Goal: Task Accomplishment & Management: Use online tool/utility

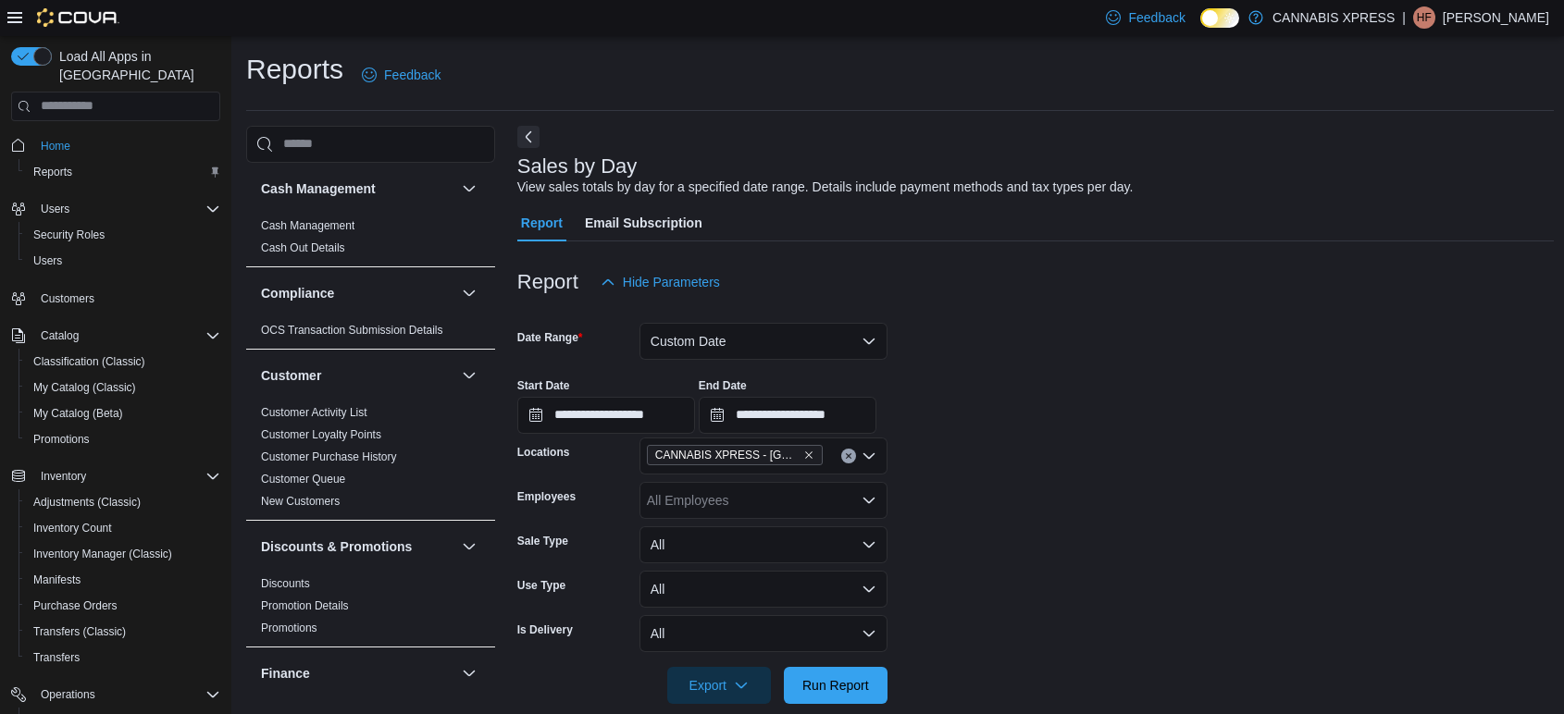
scroll to position [325, 0]
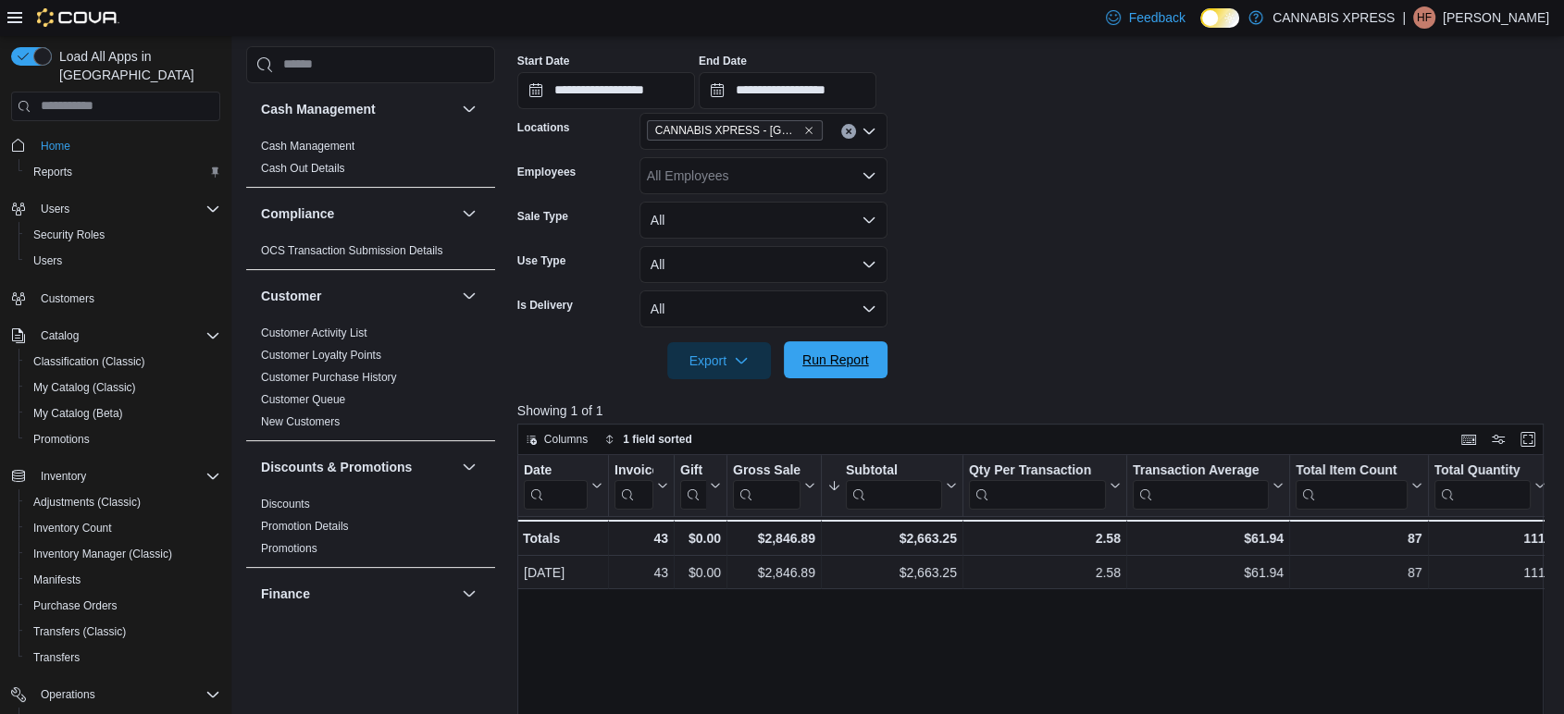
click at [833, 368] on span "Run Report" at bounding box center [835, 360] width 67 height 19
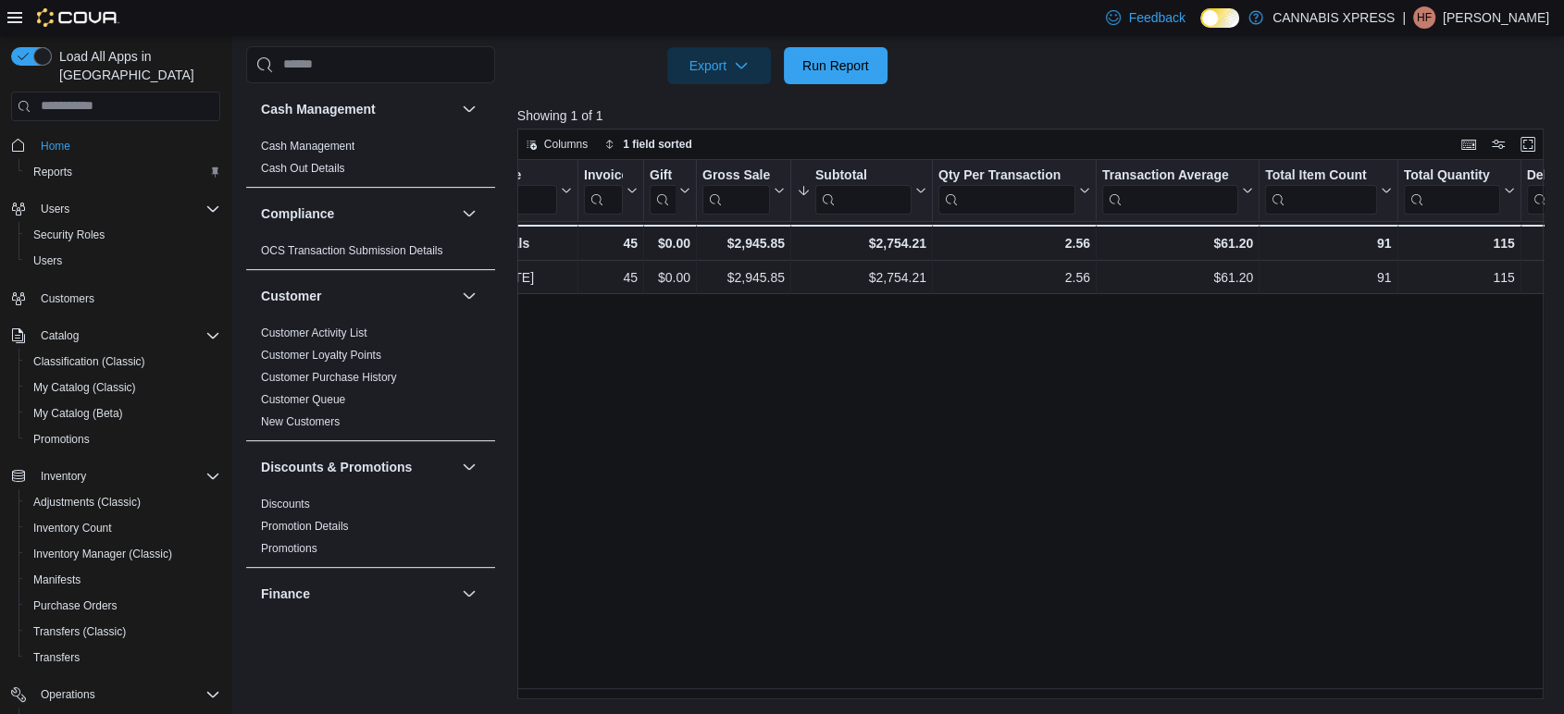
scroll to position [0, 0]
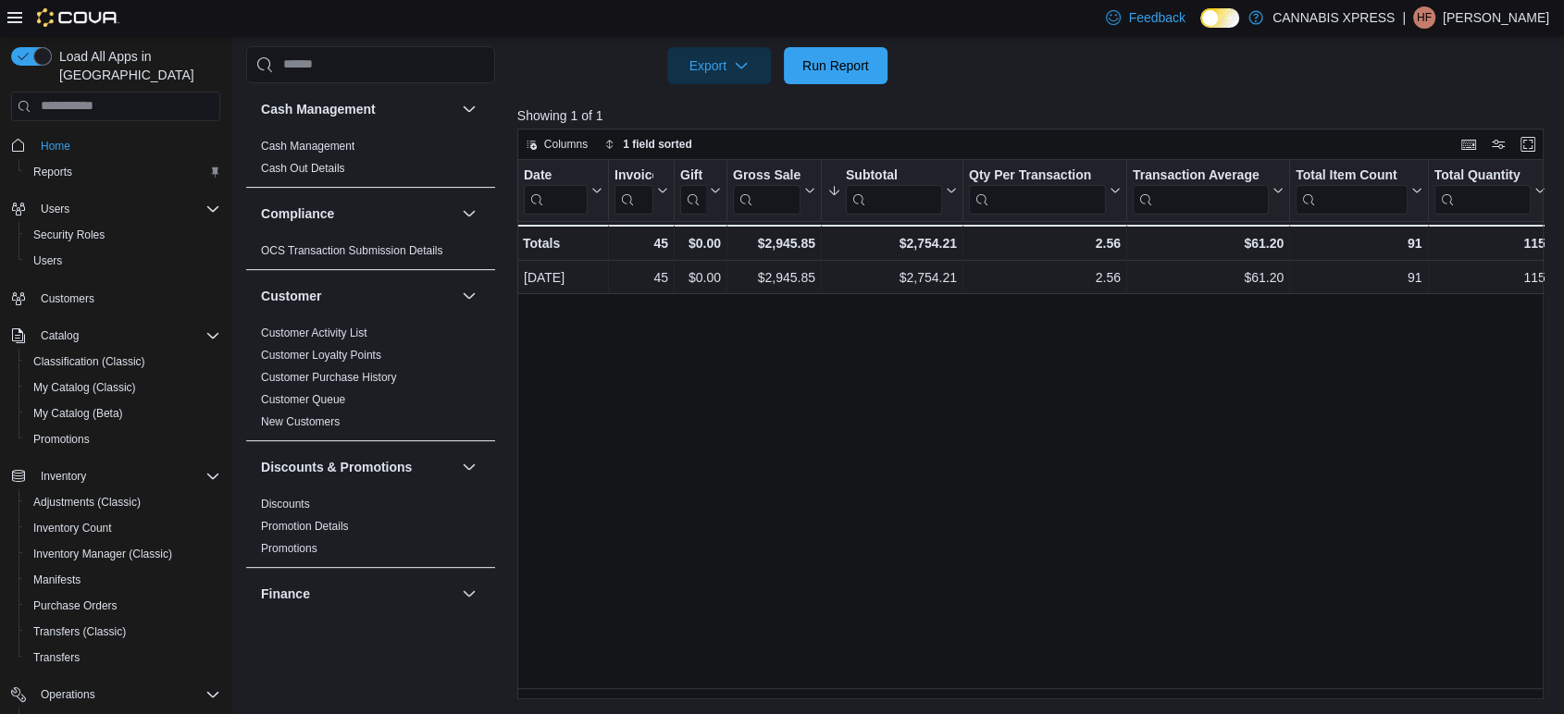
click at [533, 679] on div "Date Click to view column header actions Invoices Sold Click to view column hea…" at bounding box center [1035, 430] width 1037 height 540
click at [830, 505] on div "Date Click to view column header actions Invoices Sold Click to view column hea…" at bounding box center [1035, 430] width 1037 height 540
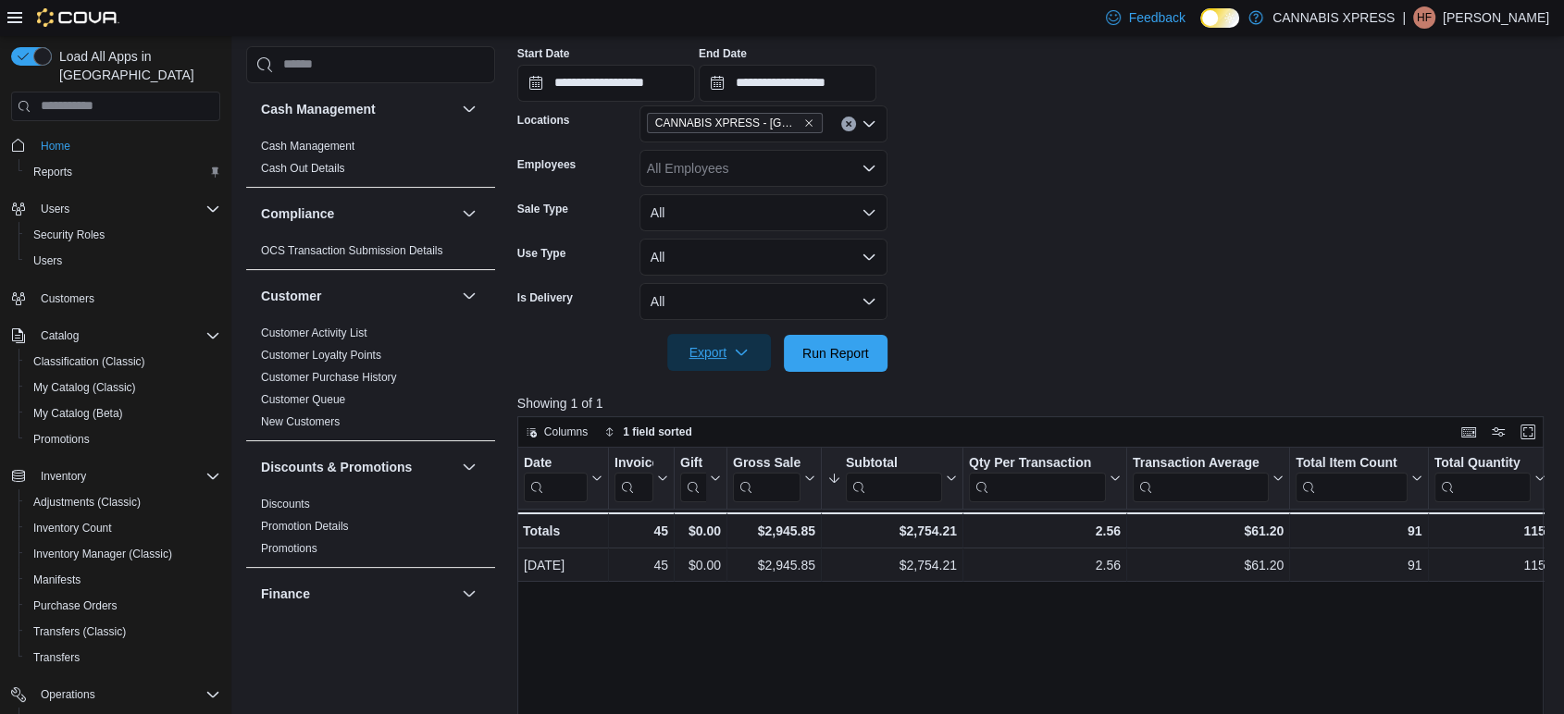
scroll to position [311, 0]
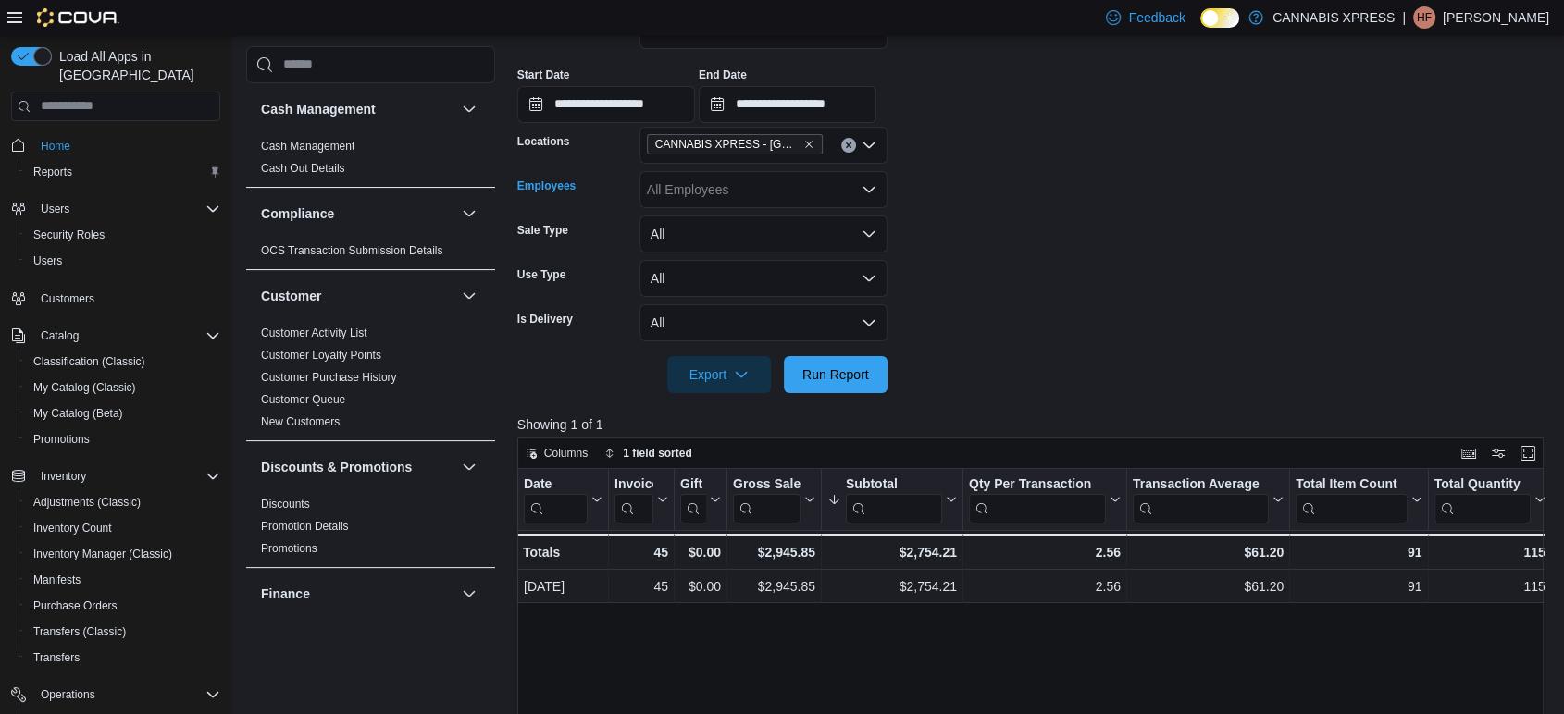
click at [699, 204] on div "All Employees" at bounding box center [763, 189] width 248 height 37
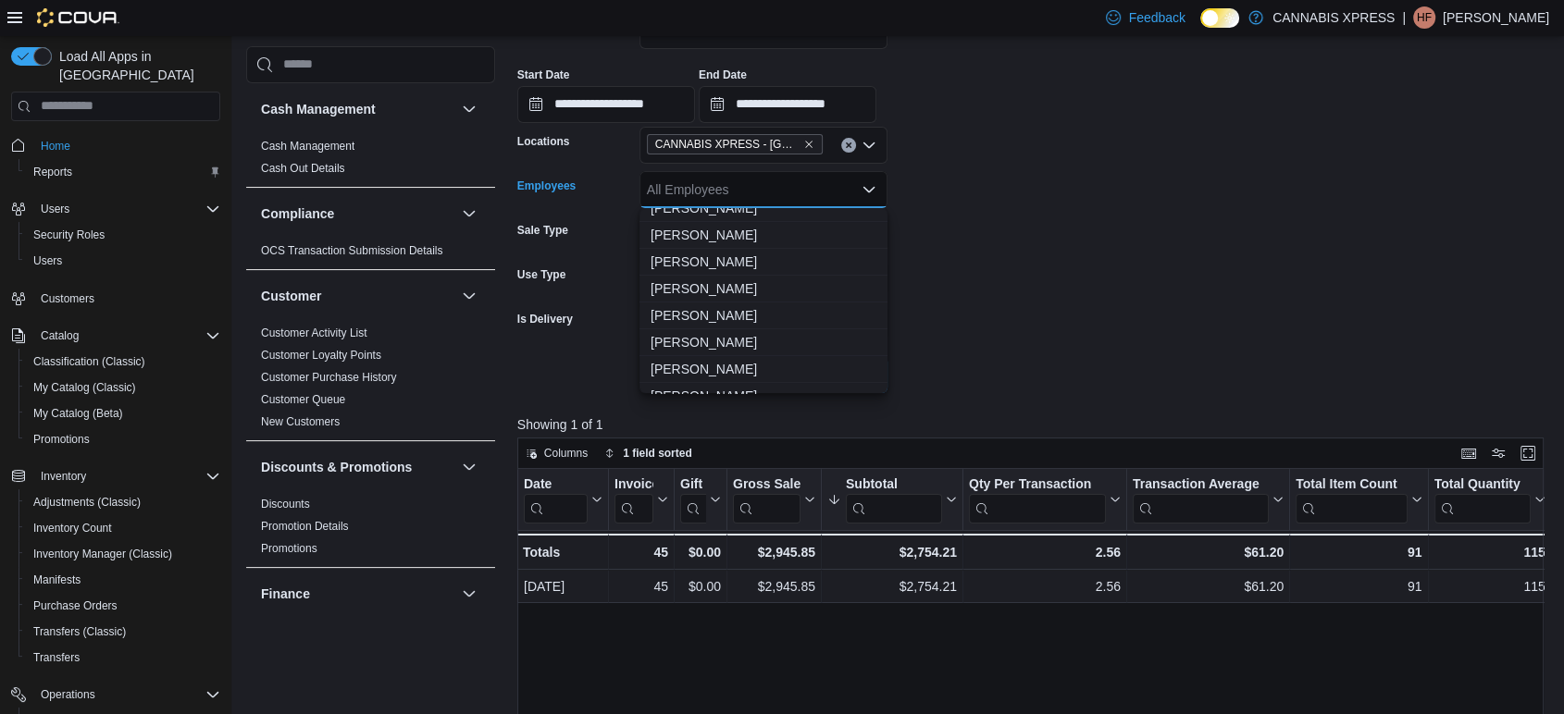
scroll to position [0, 0]
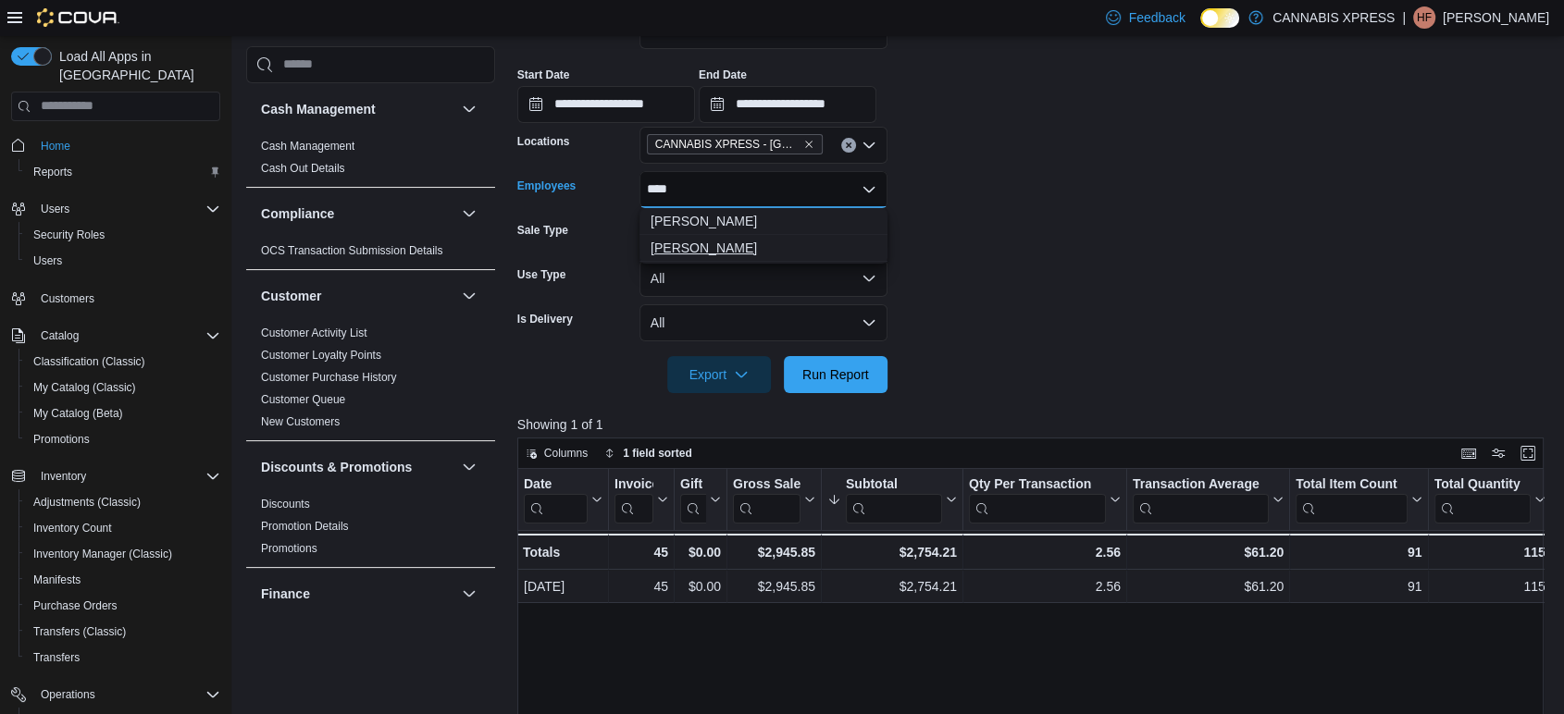
type input "****"
click at [749, 249] on span "[PERSON_NAME]" at bounding box center [763, 248] width 226 height 19
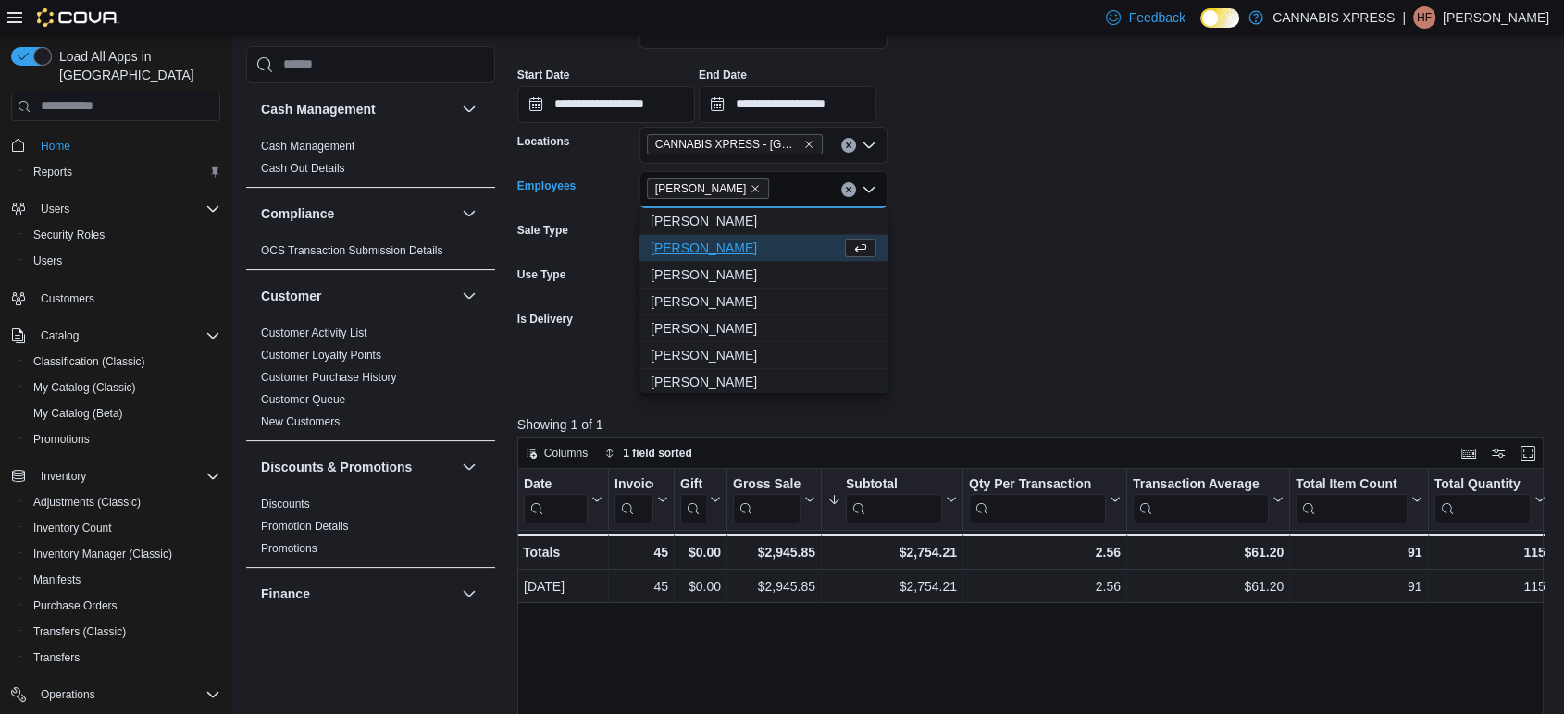
click at [1049, 390] on form "**********" at bounding box center [1035, 191] width 1037 height 403
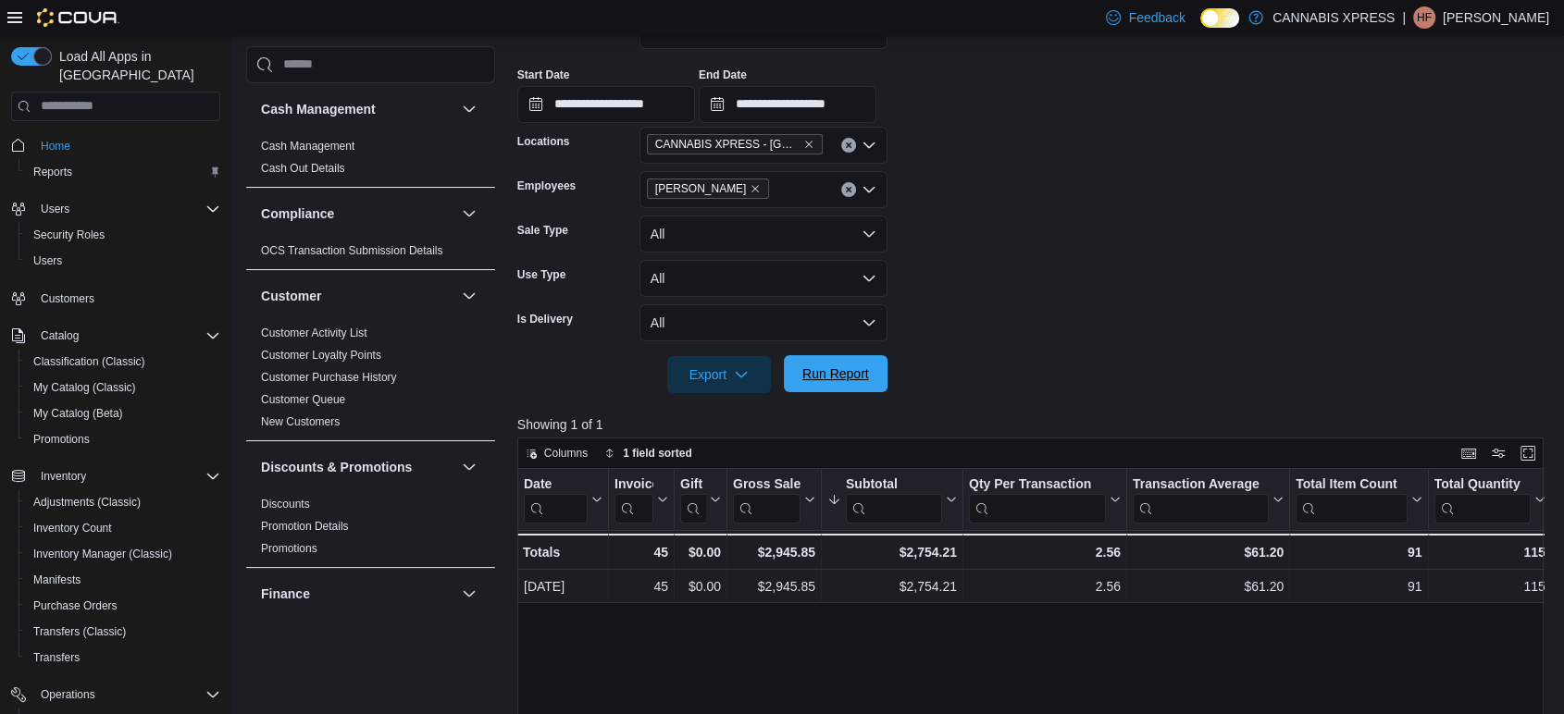
click at [832, 388] on span "Run Report" at bounding box center [835, 373] width 81 height 37
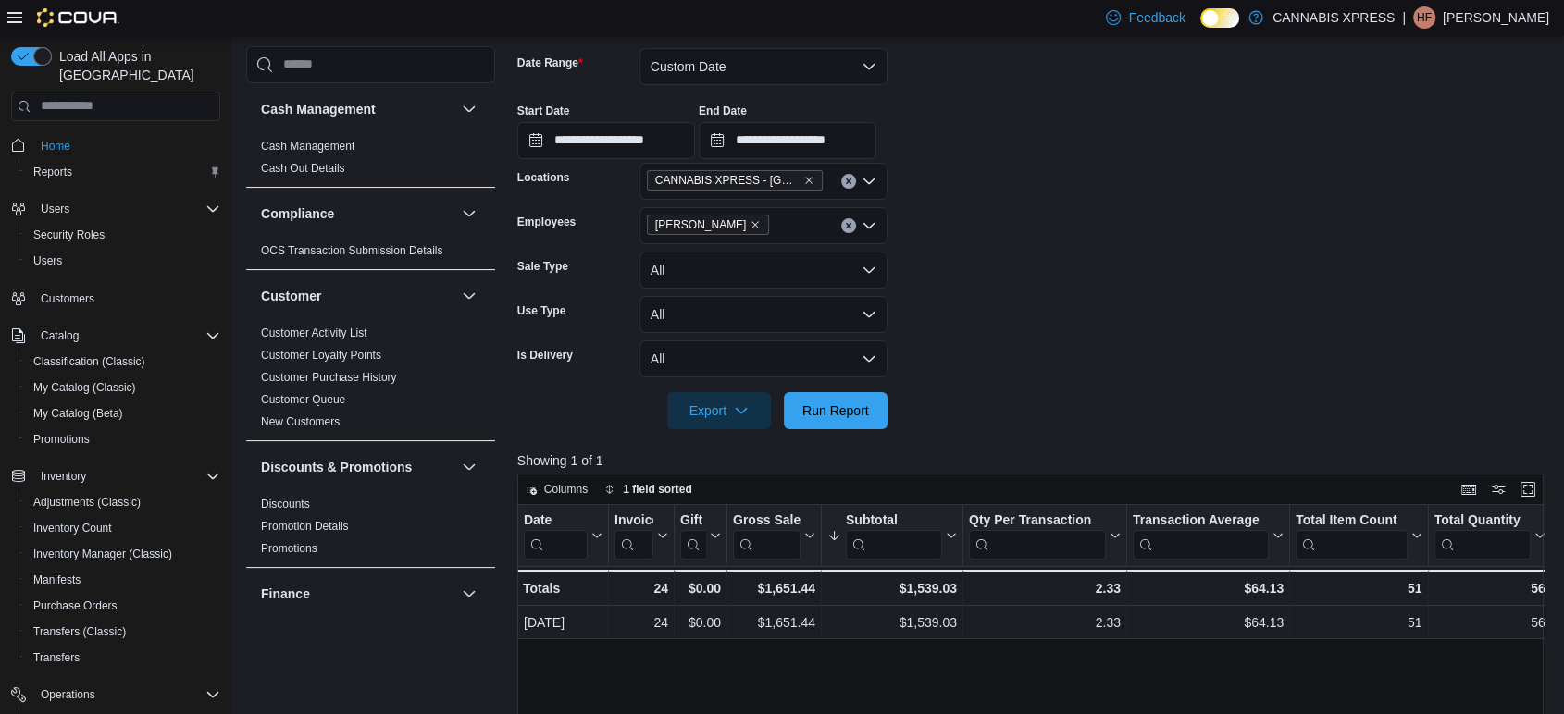
scroll to position [311, 0]
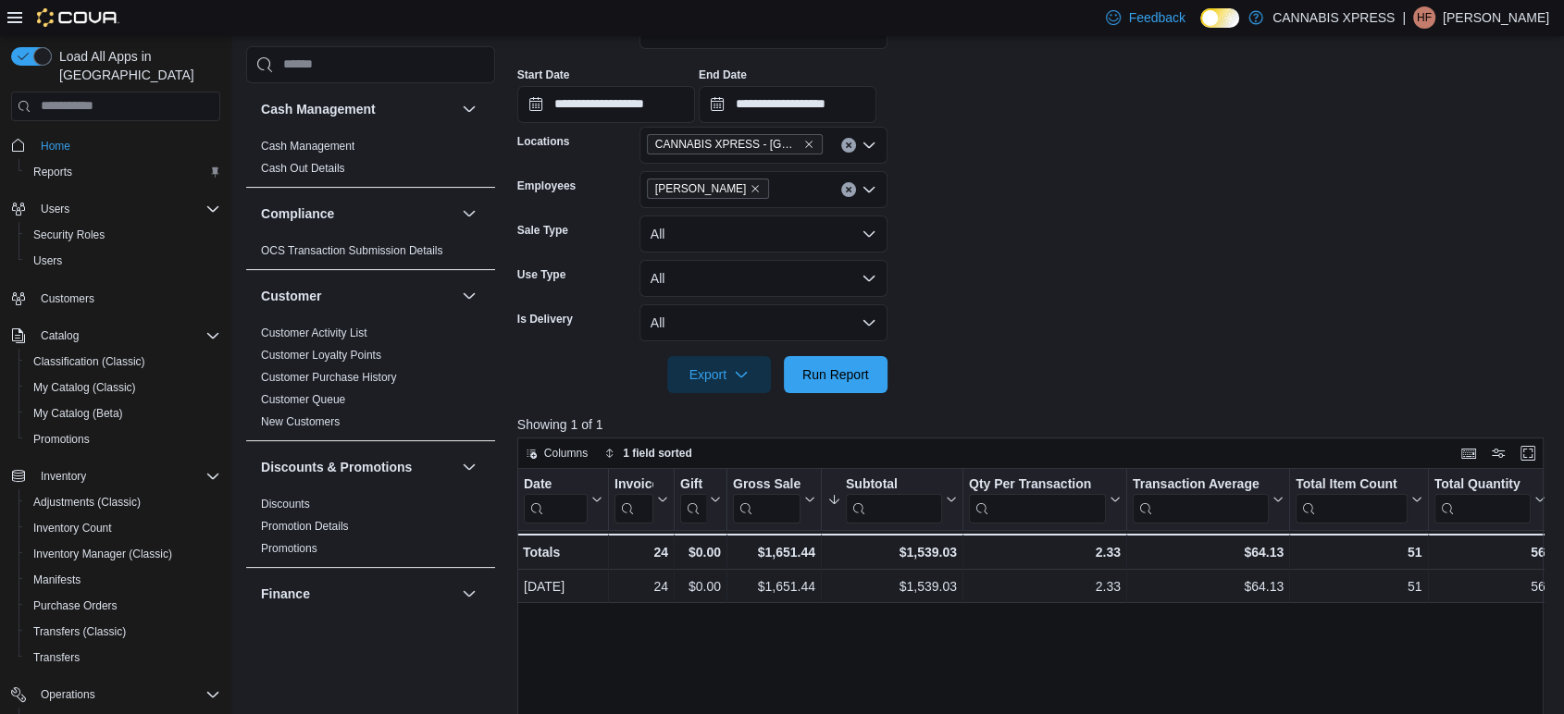
click at [847, 188] on icon "Clear input" at bounding box center [848, 189] width 5 height 5
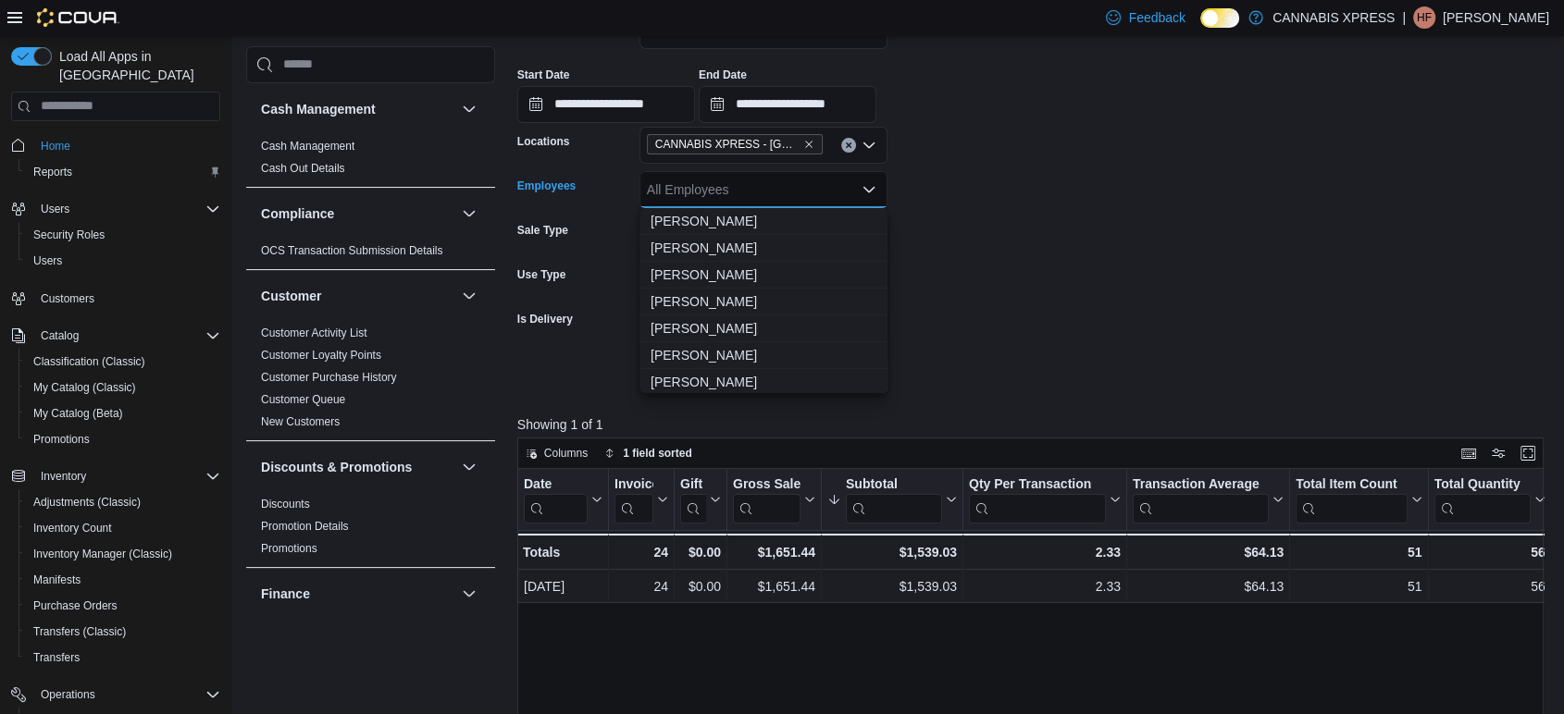
click at [1025, 338] on form "**********" at bounding box center [1035, 191] width 1037 height 403
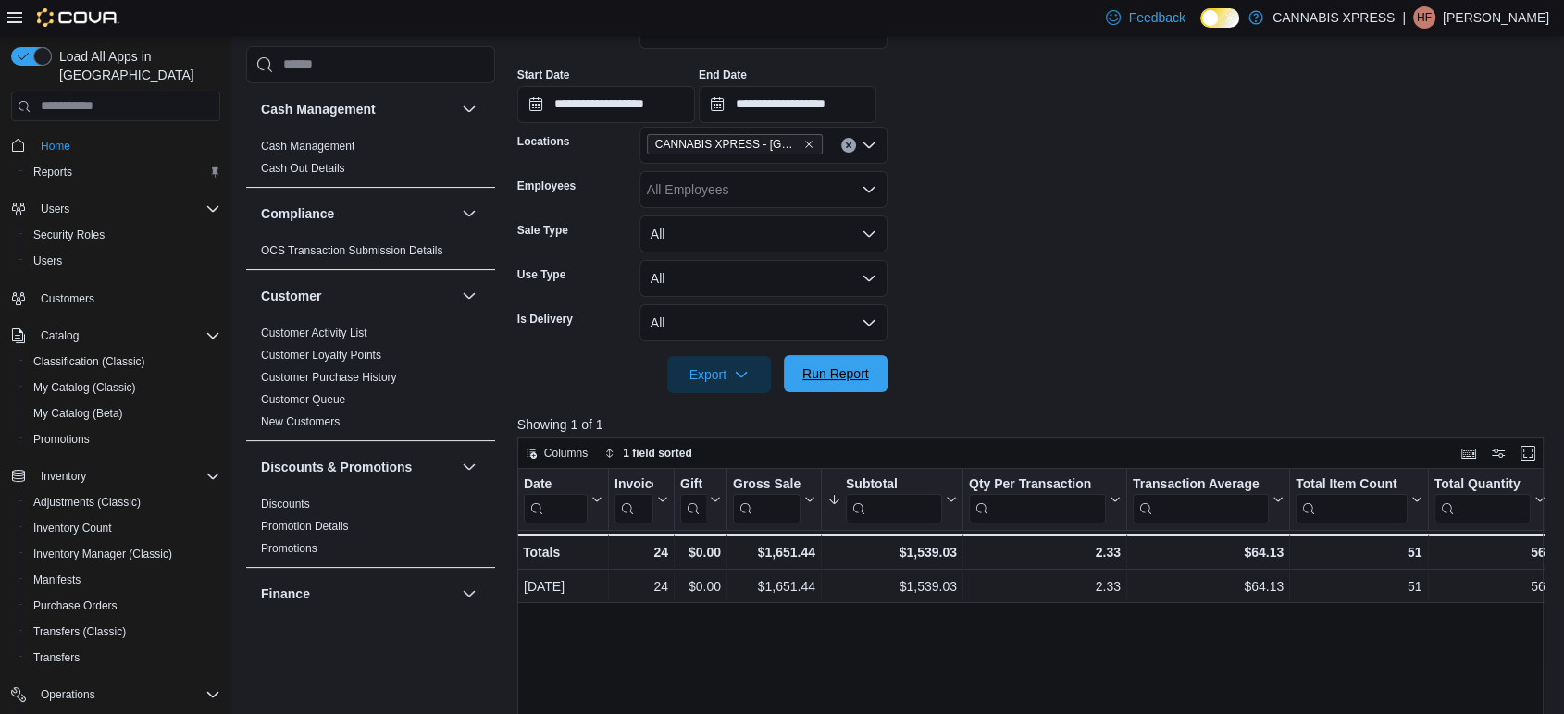
click at [824, 384] on span "Run Report" at bounding box center [835, 373] width 81 height 37
